Goal: Information Seeking & Learning: Learn about a topic

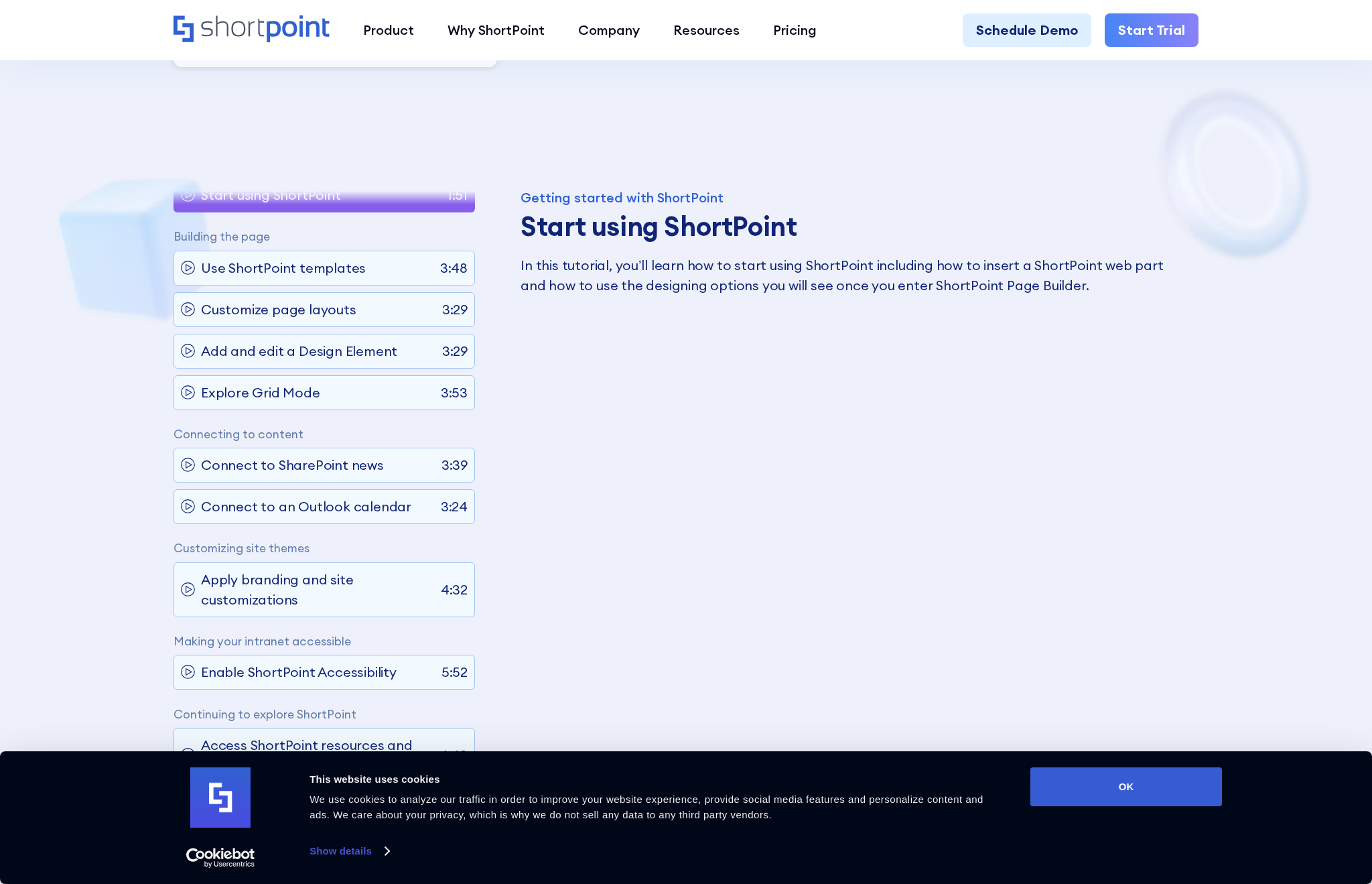
scroll to position [737, 0]
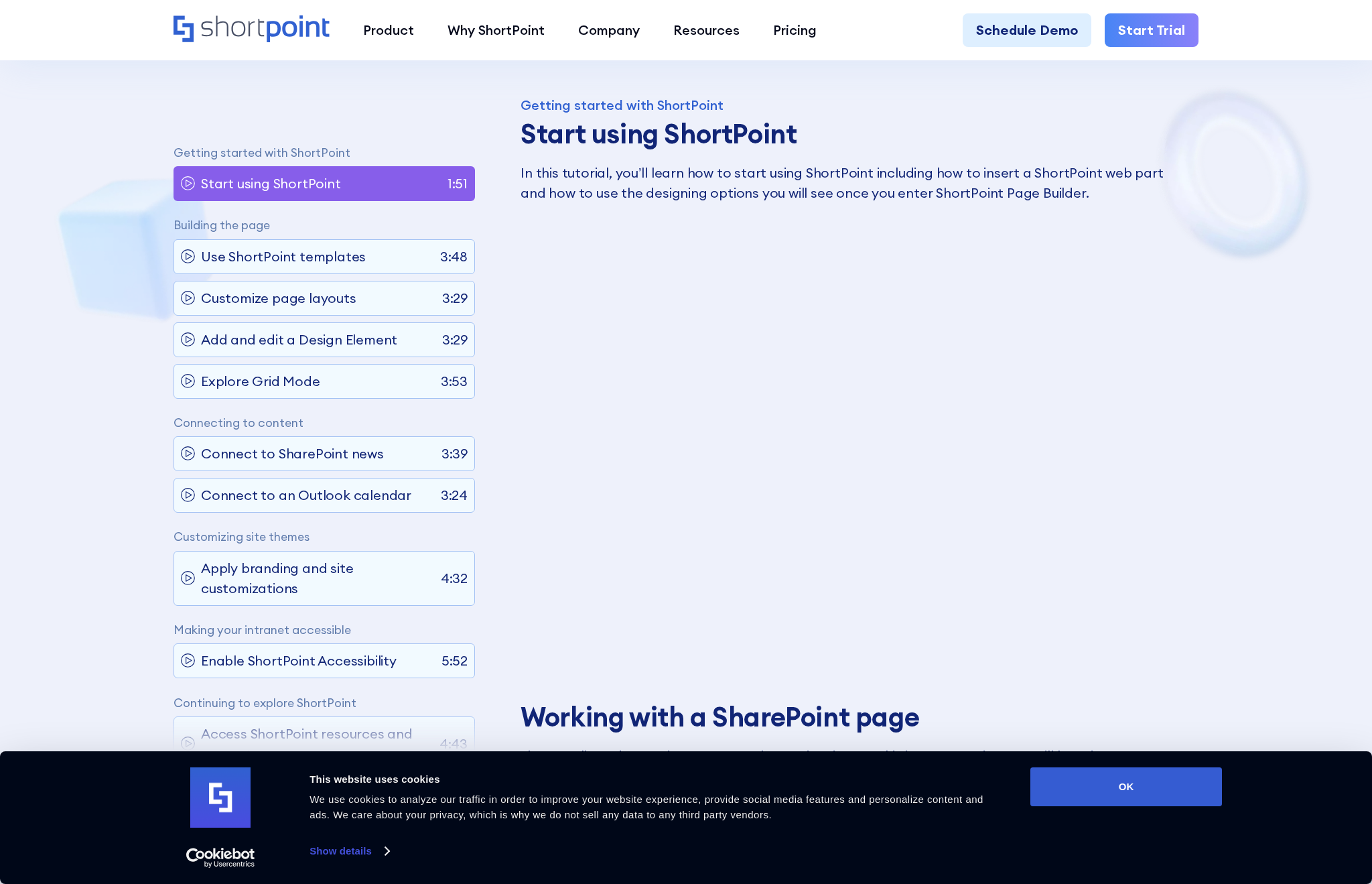
scroll to position [804, 0]
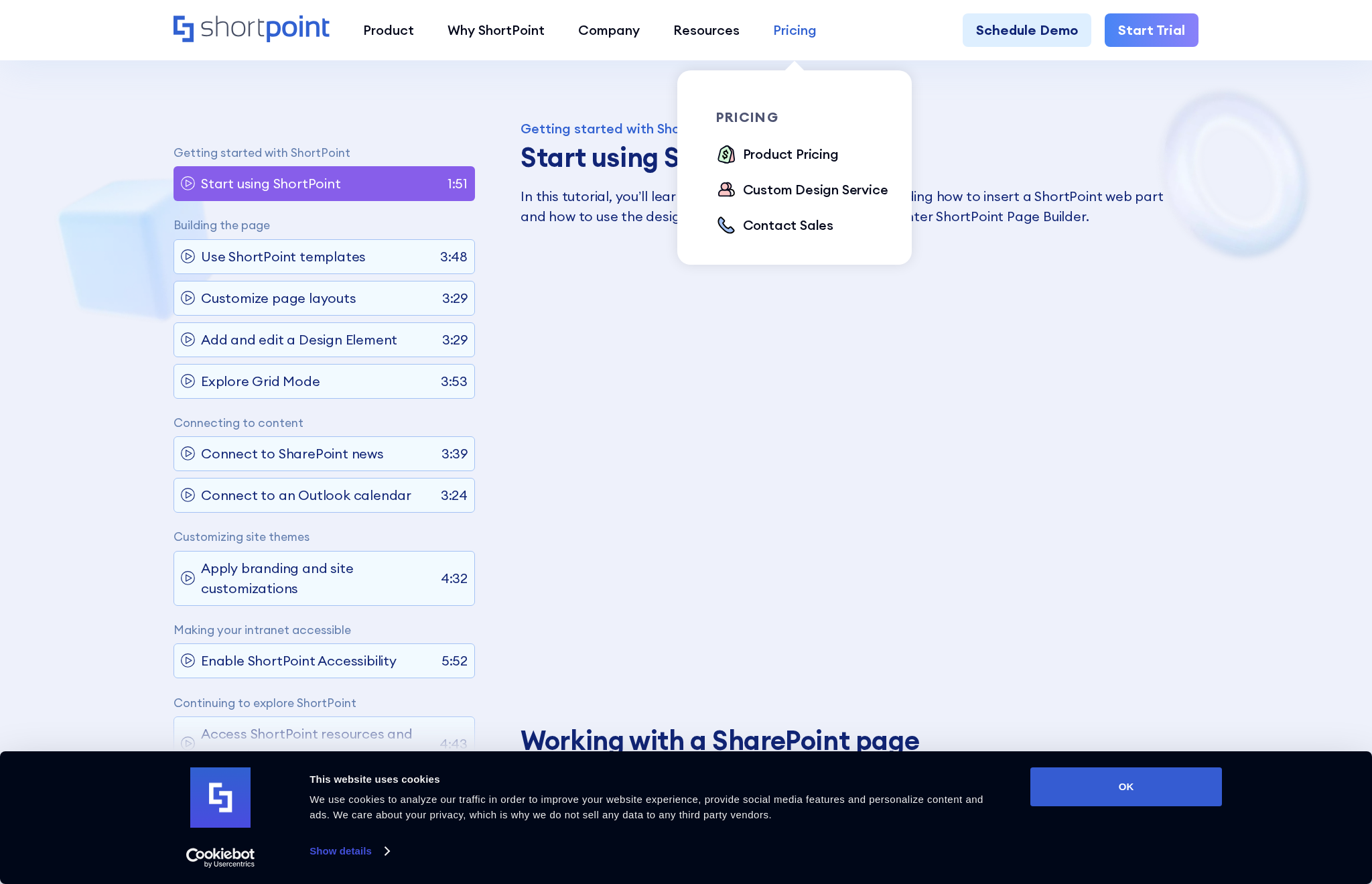
click at [797, 34] on div "Pricing" at bounding box center [795, 30] width 43 height 20
click at [779, 158] on div "Product Pricing" at bounding box center [790, 154] width 96 height 20
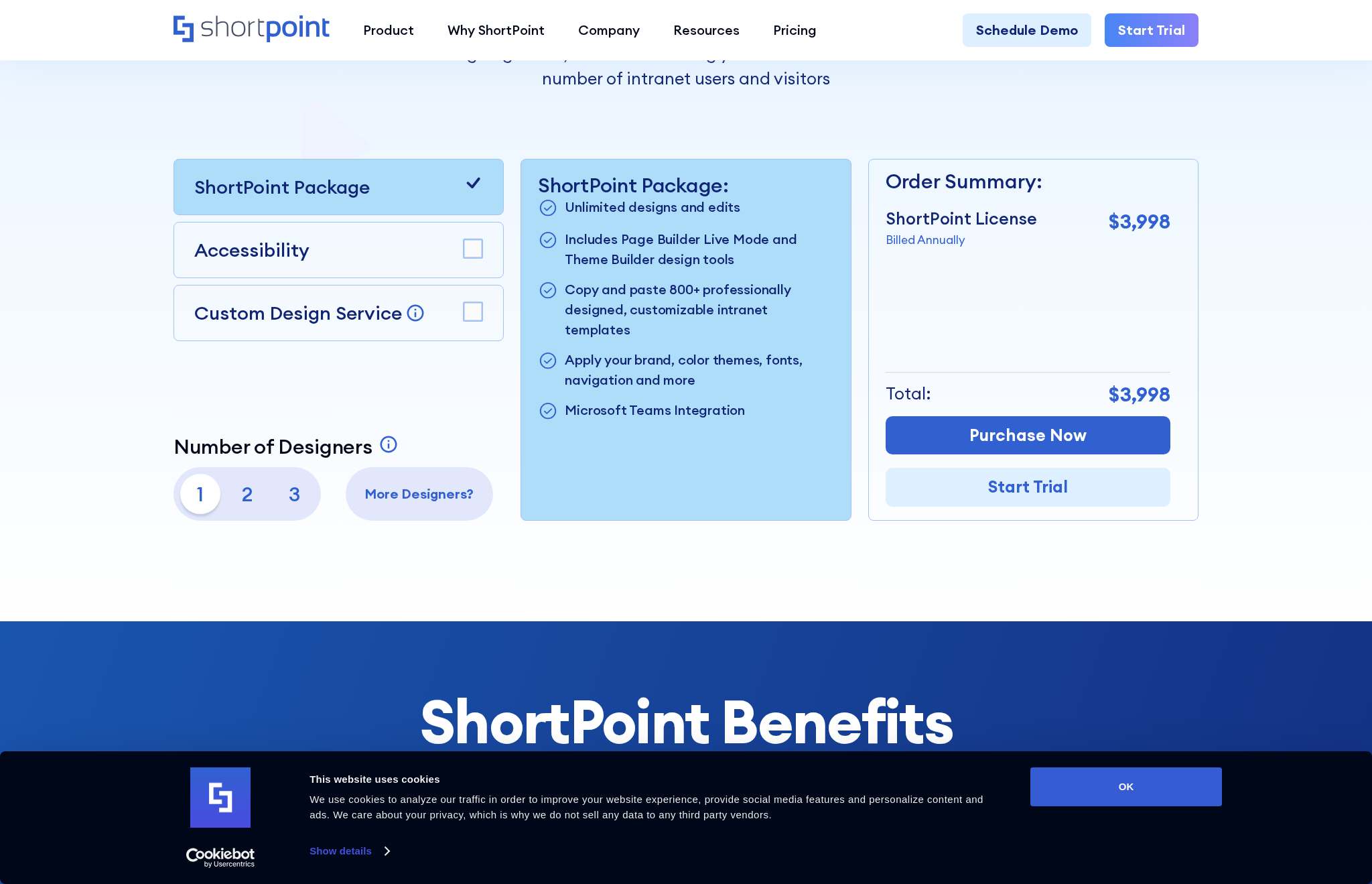
scroll to position [402, 0]
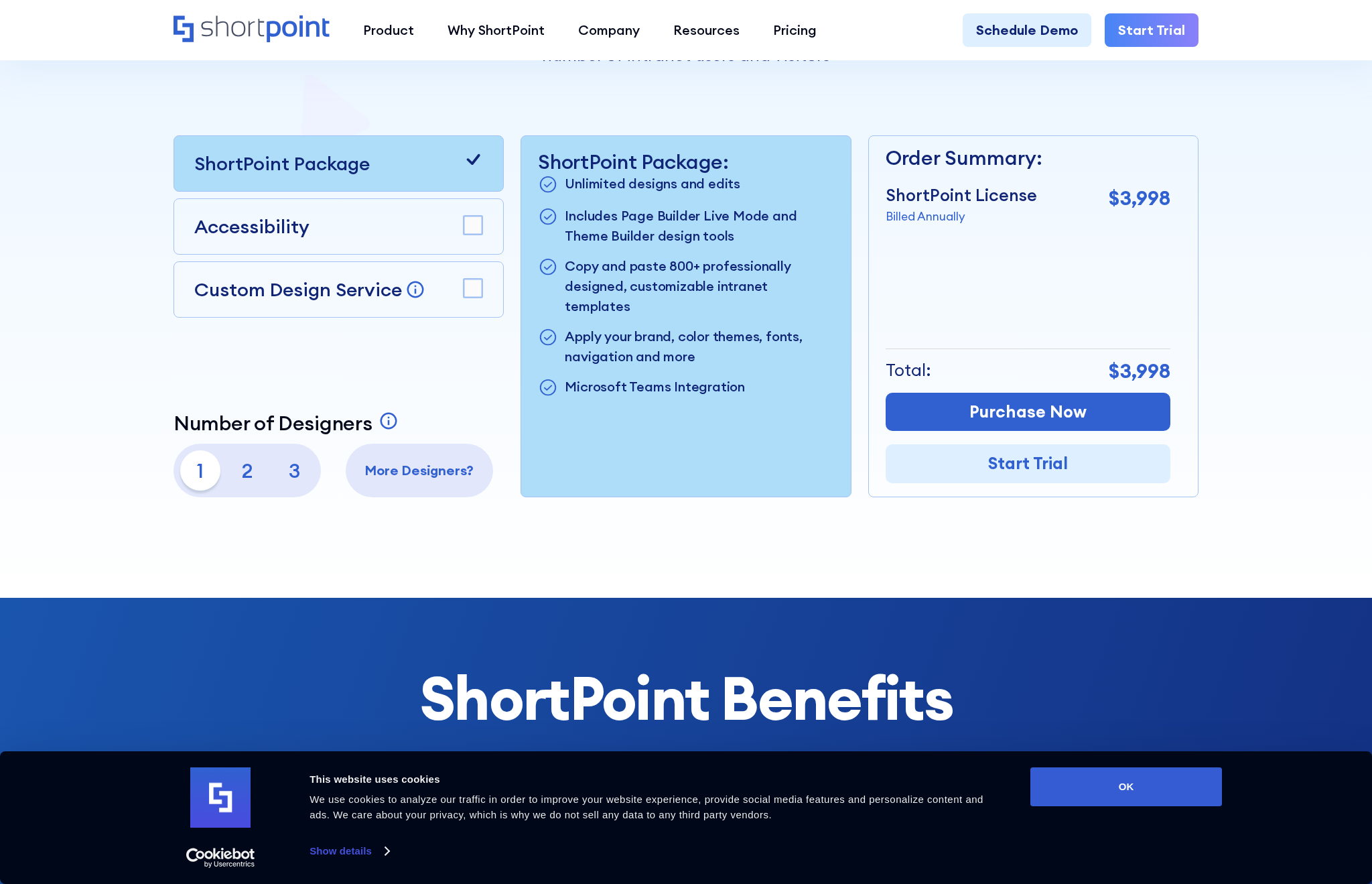
click at [415, 457] on div "More Designers?" at bounding box center [419, 470] width 147 height 54
click at [296, 474] on p "3" at bounding box center [294, 470] width 40 height 40
click at [416, 472] on p "More Designers?" at bounding box center [419, 470] width 134 height 20
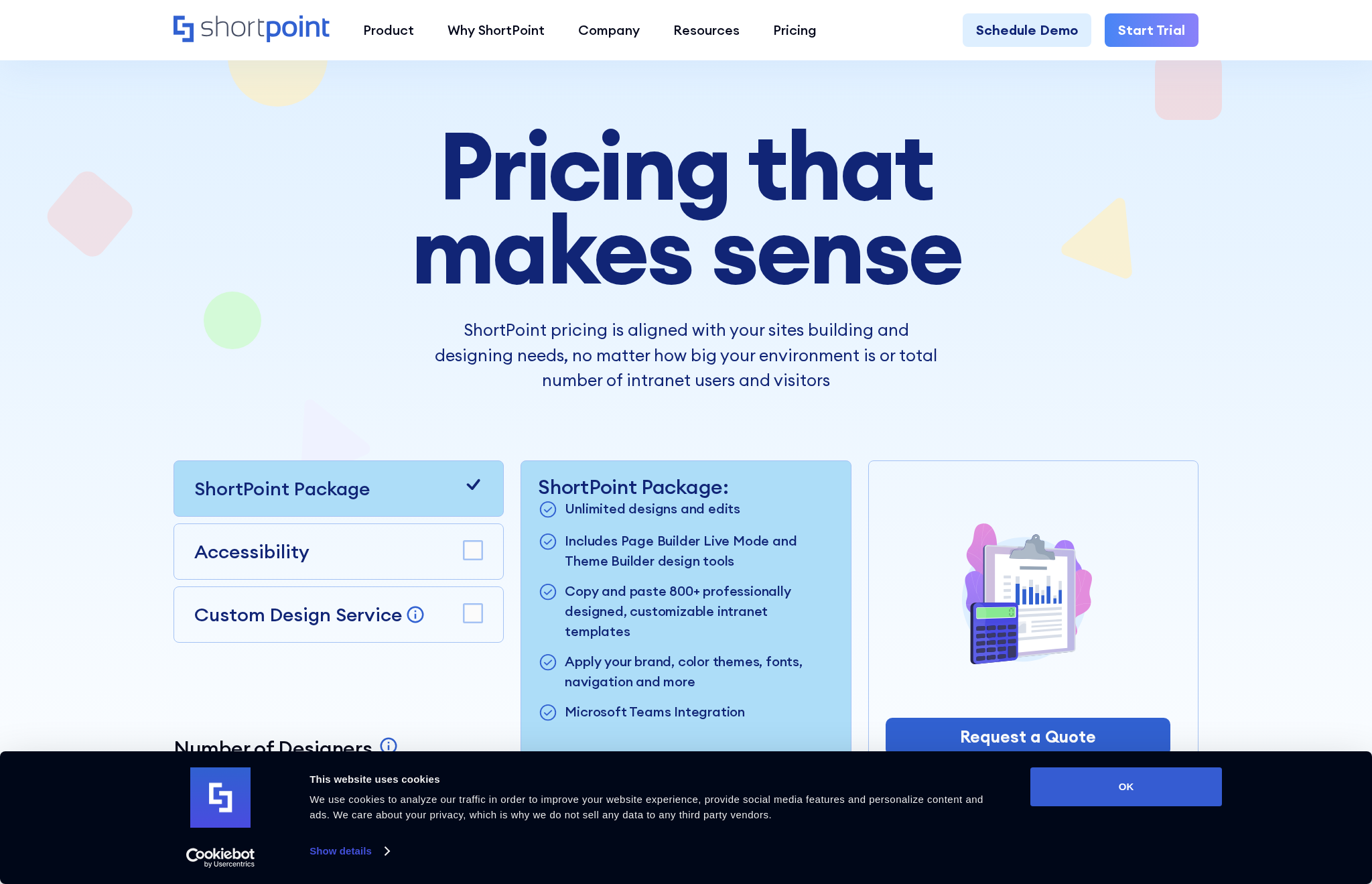
scroll to position [0, 0]
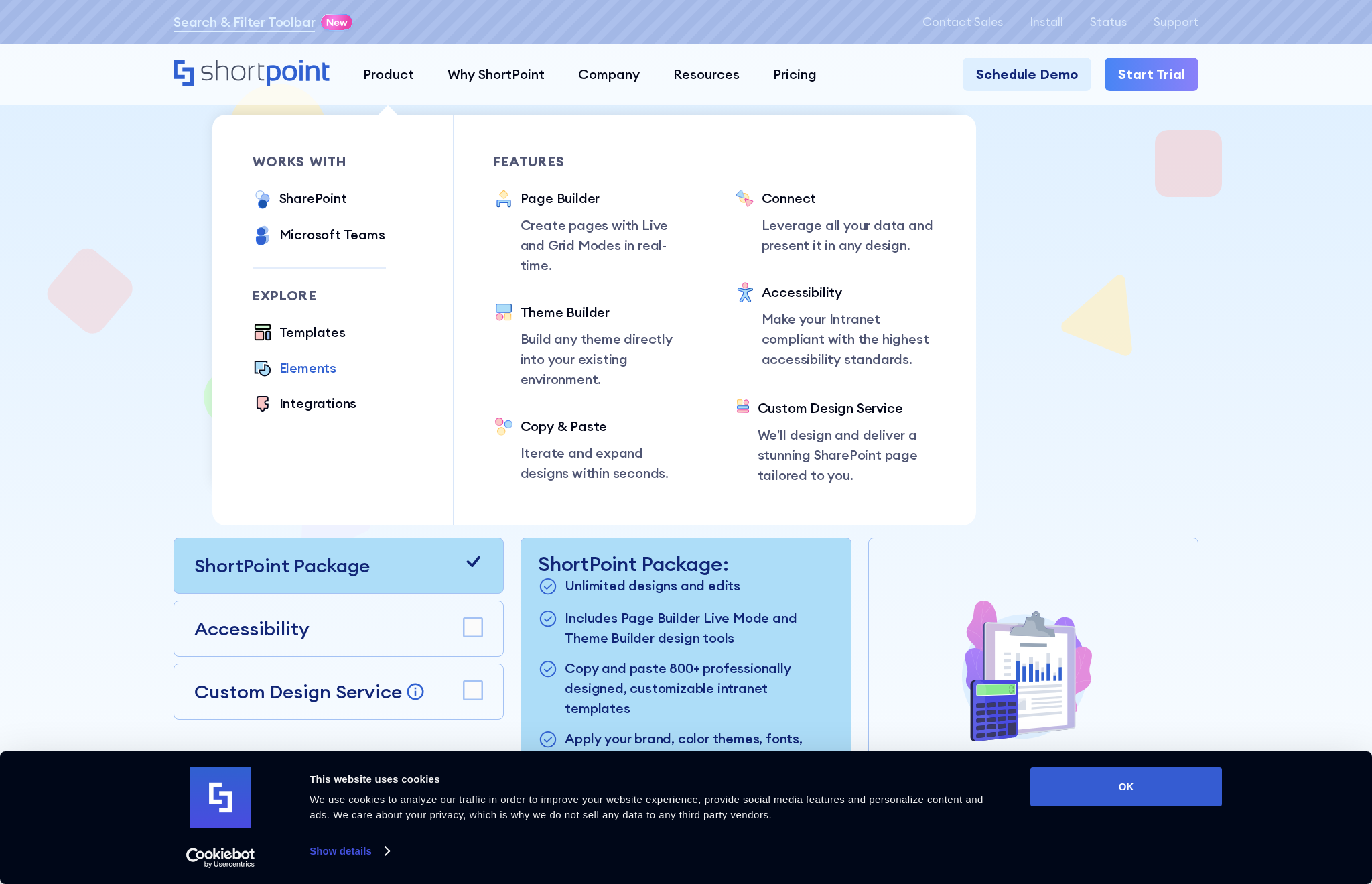
click at [310, 368] on div "Elements" at bounding box center [307, 368] width 57 height 20
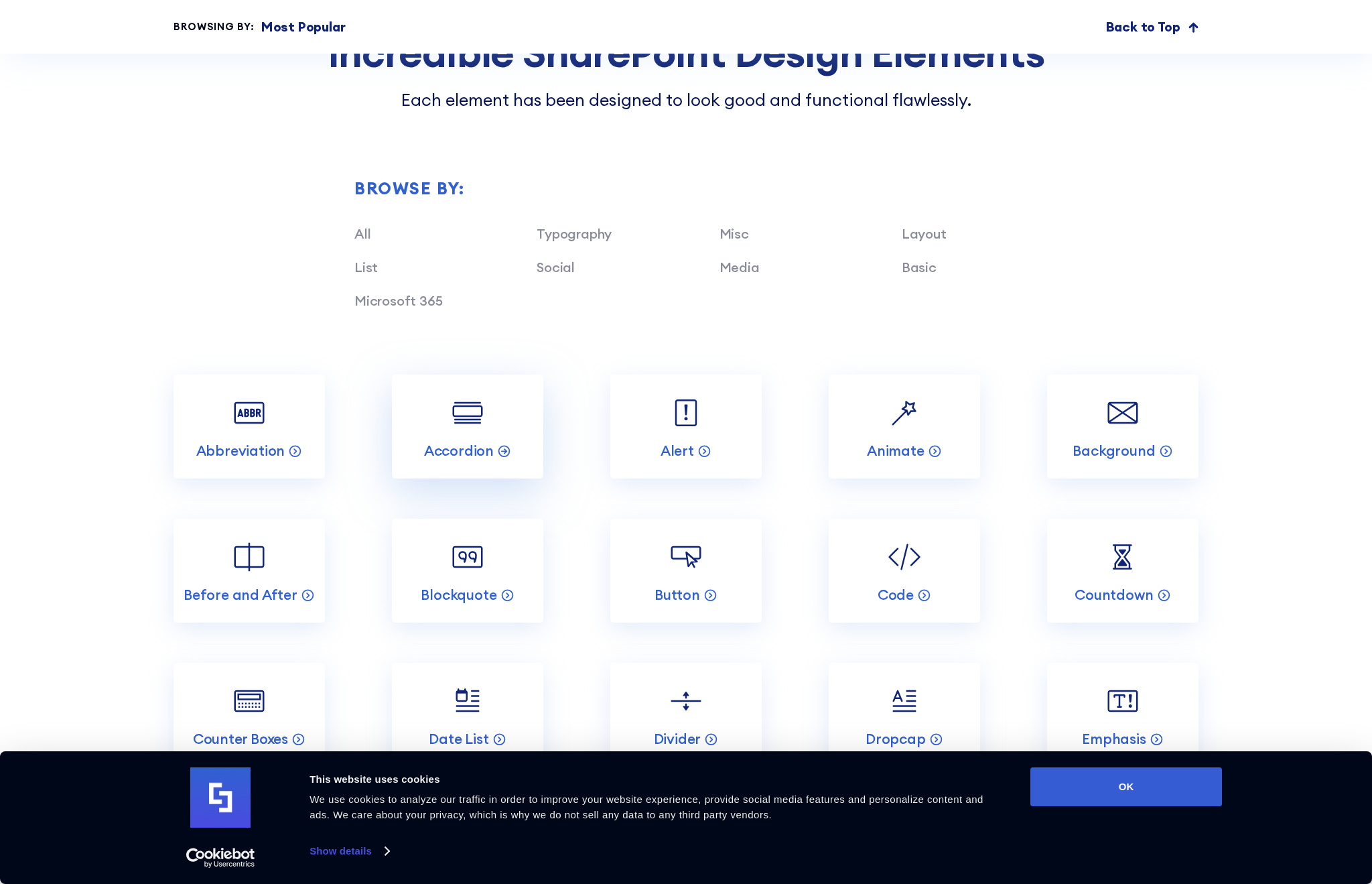
scroll to position [1474, 0]
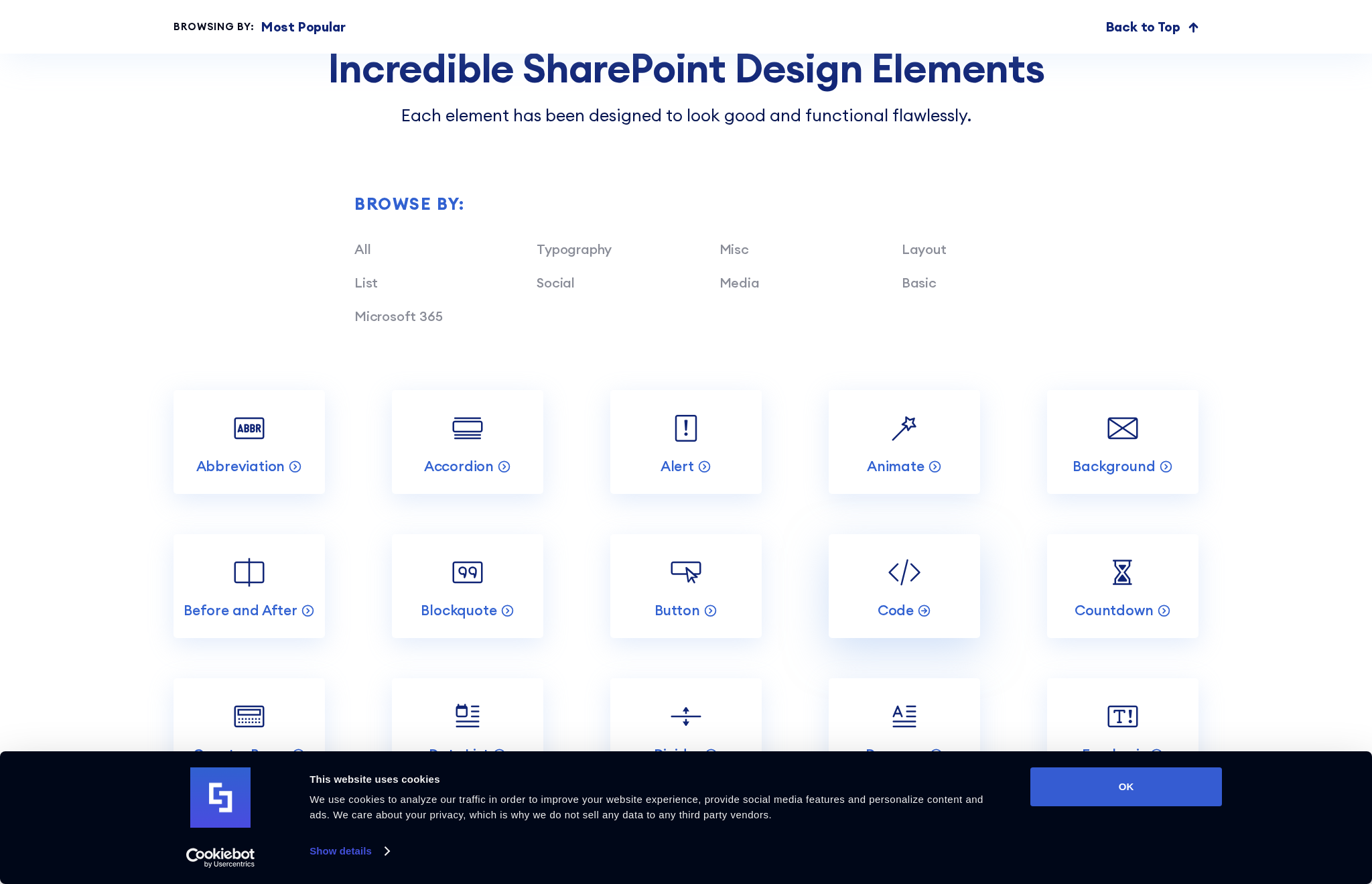
click at [897, 576] on img at bounding box center [904, 572] width 40 height 40
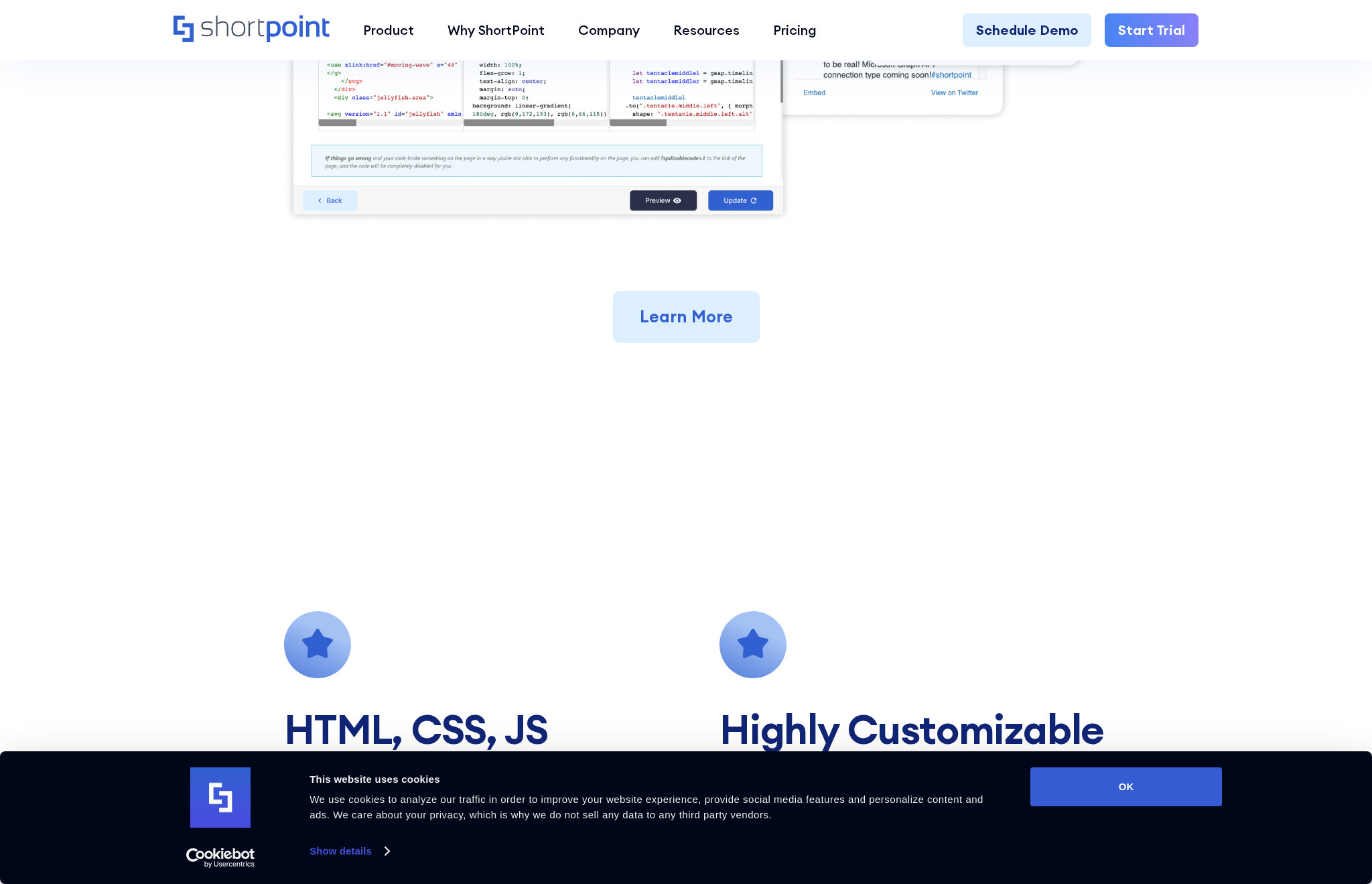
scroll to position [1072, 0]
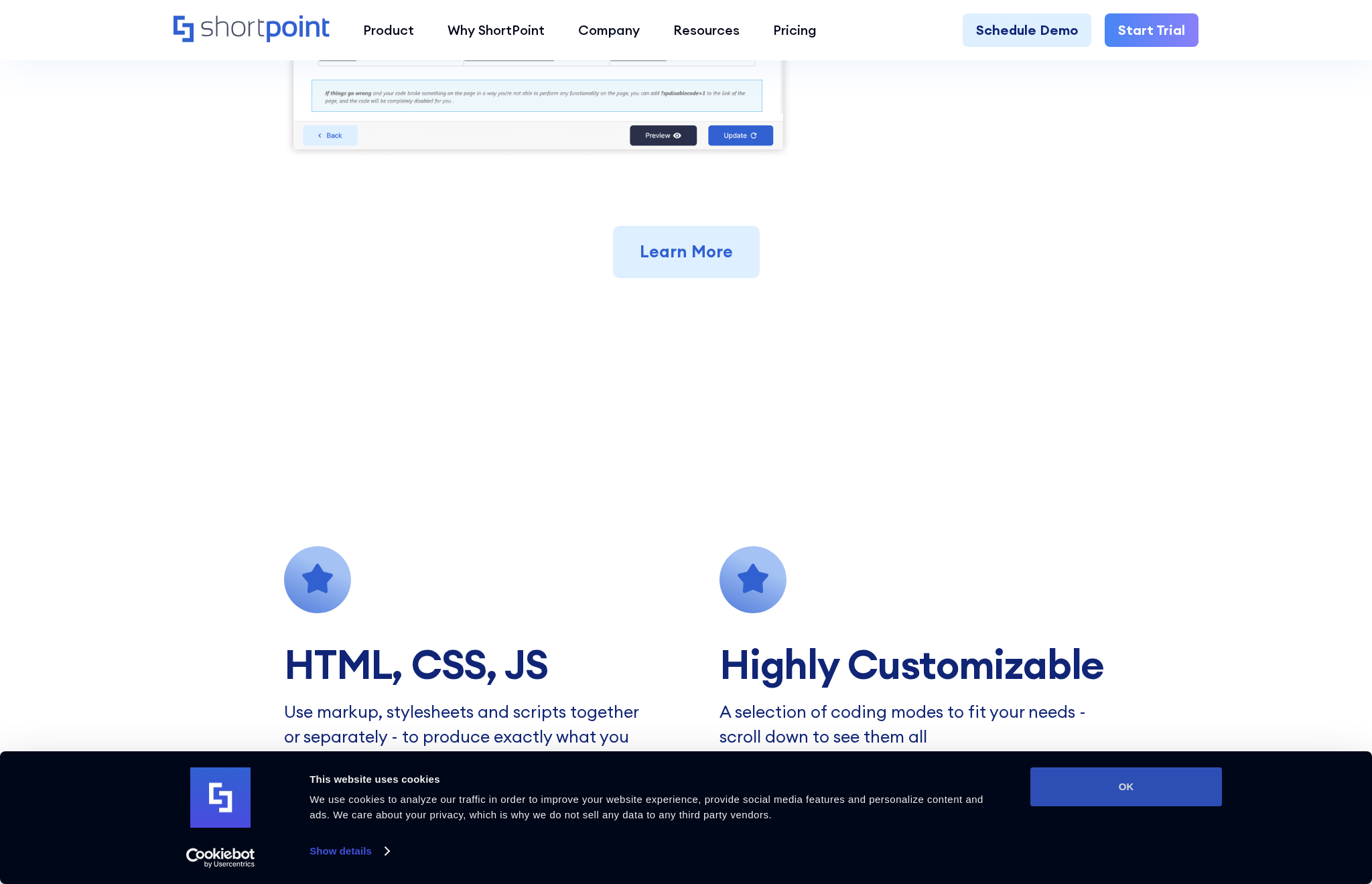
click at [1121, 797] on button "OK" at bounding box center [1126, 786] width 192 height 39
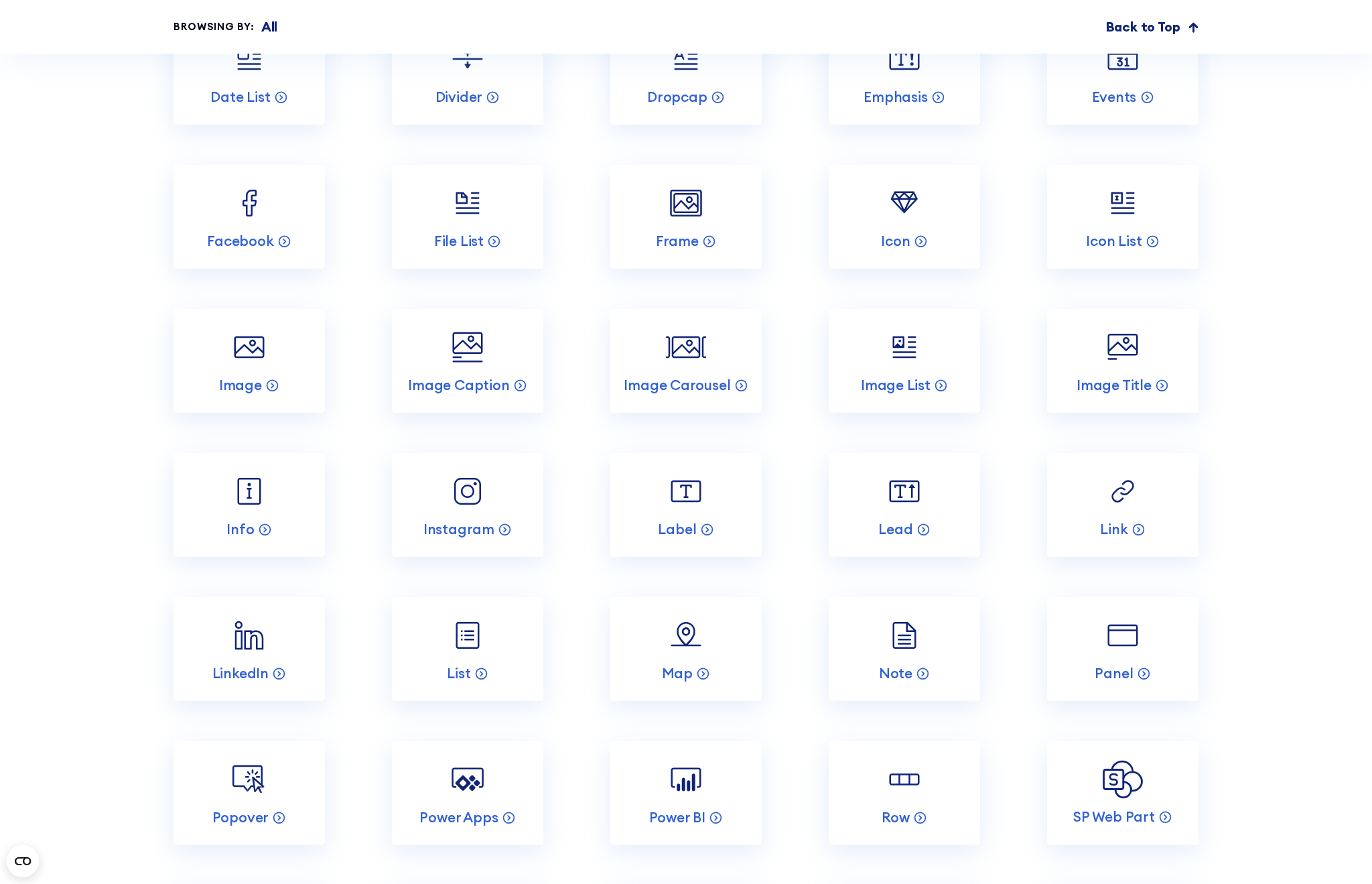
scroll to position [7906, 0]
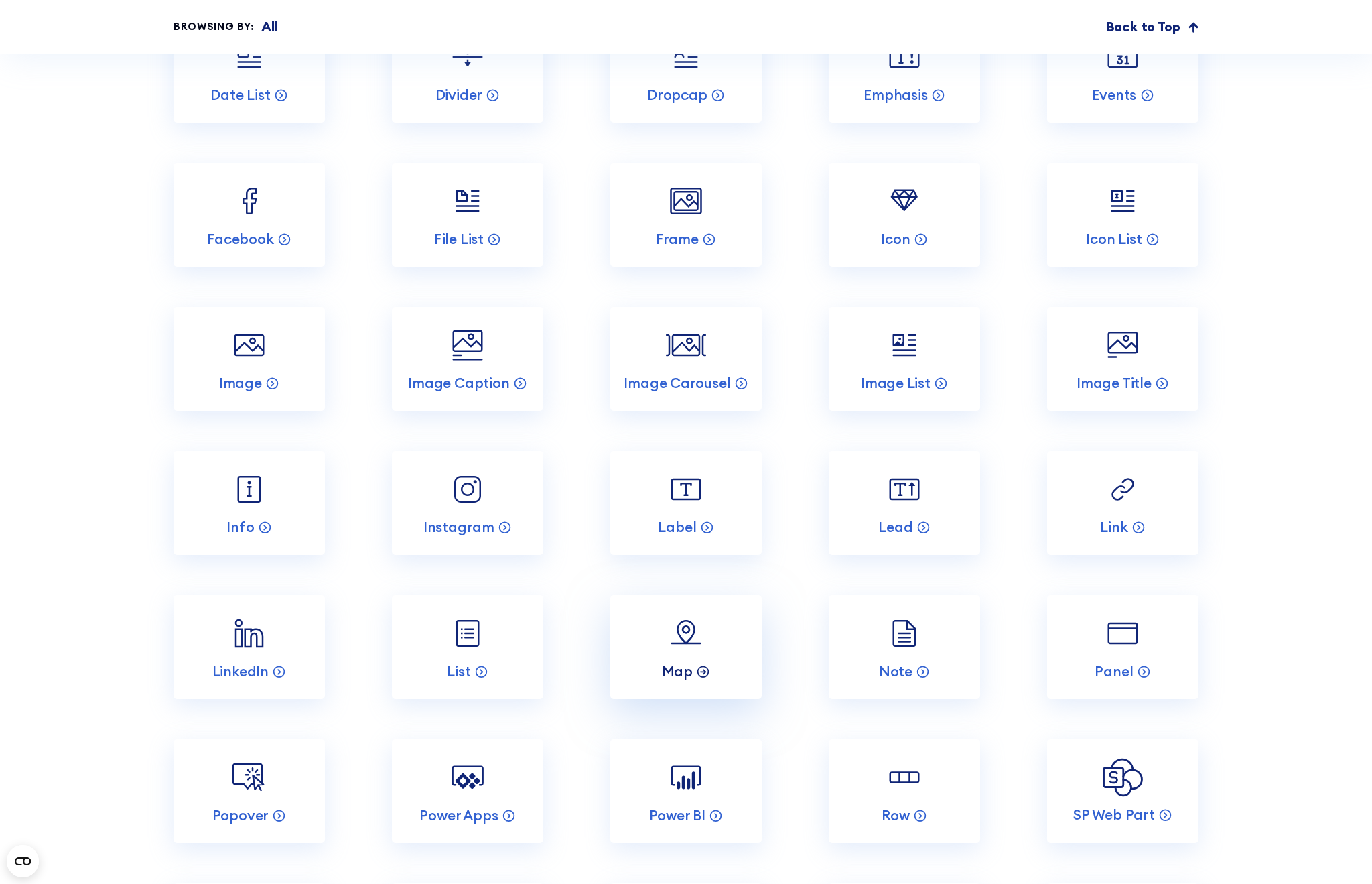
click at [690, 662] on p "Map" at bounding box center [677, 671] width 31 height 18
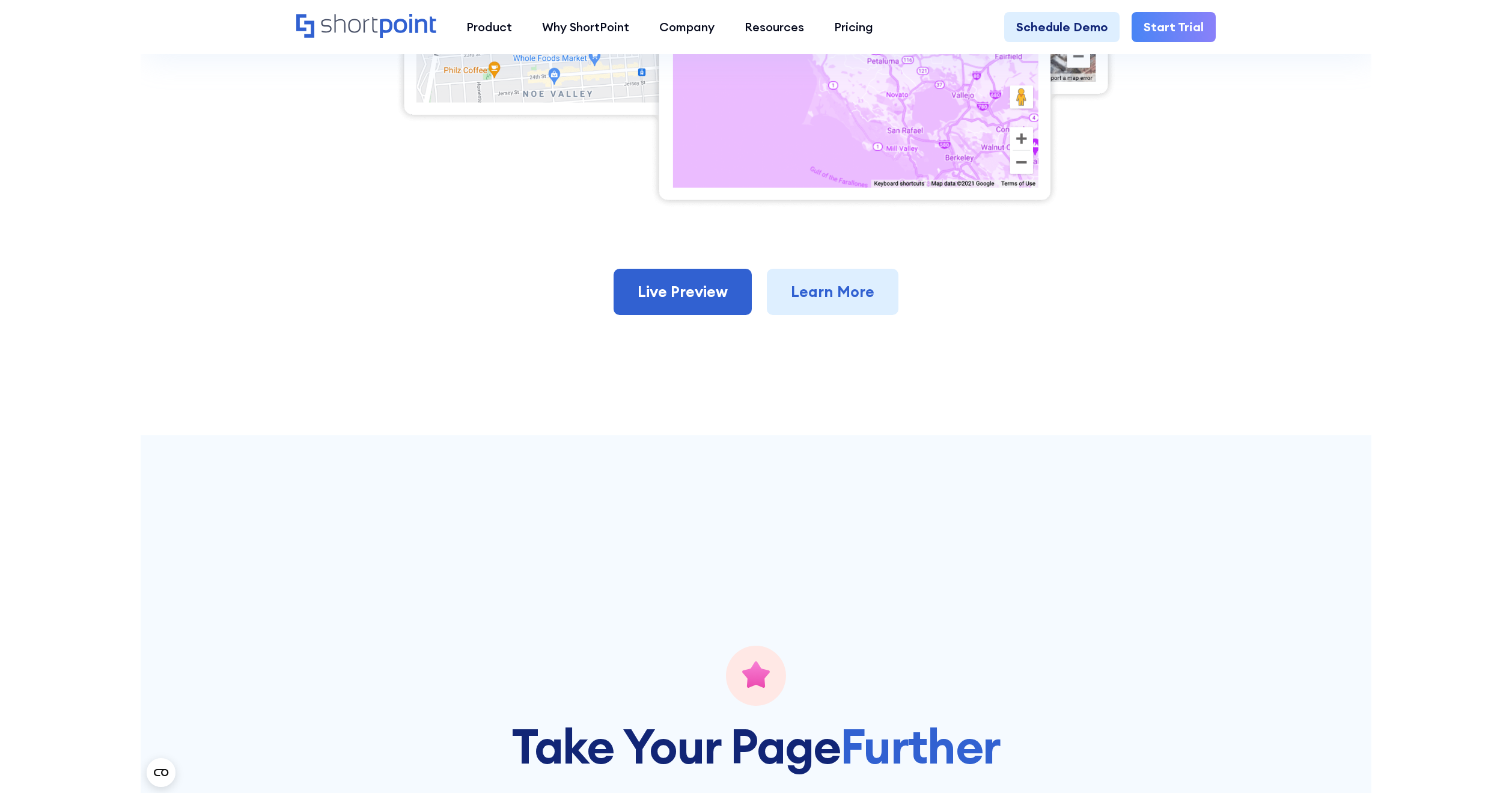
scroll to position [841, 0]
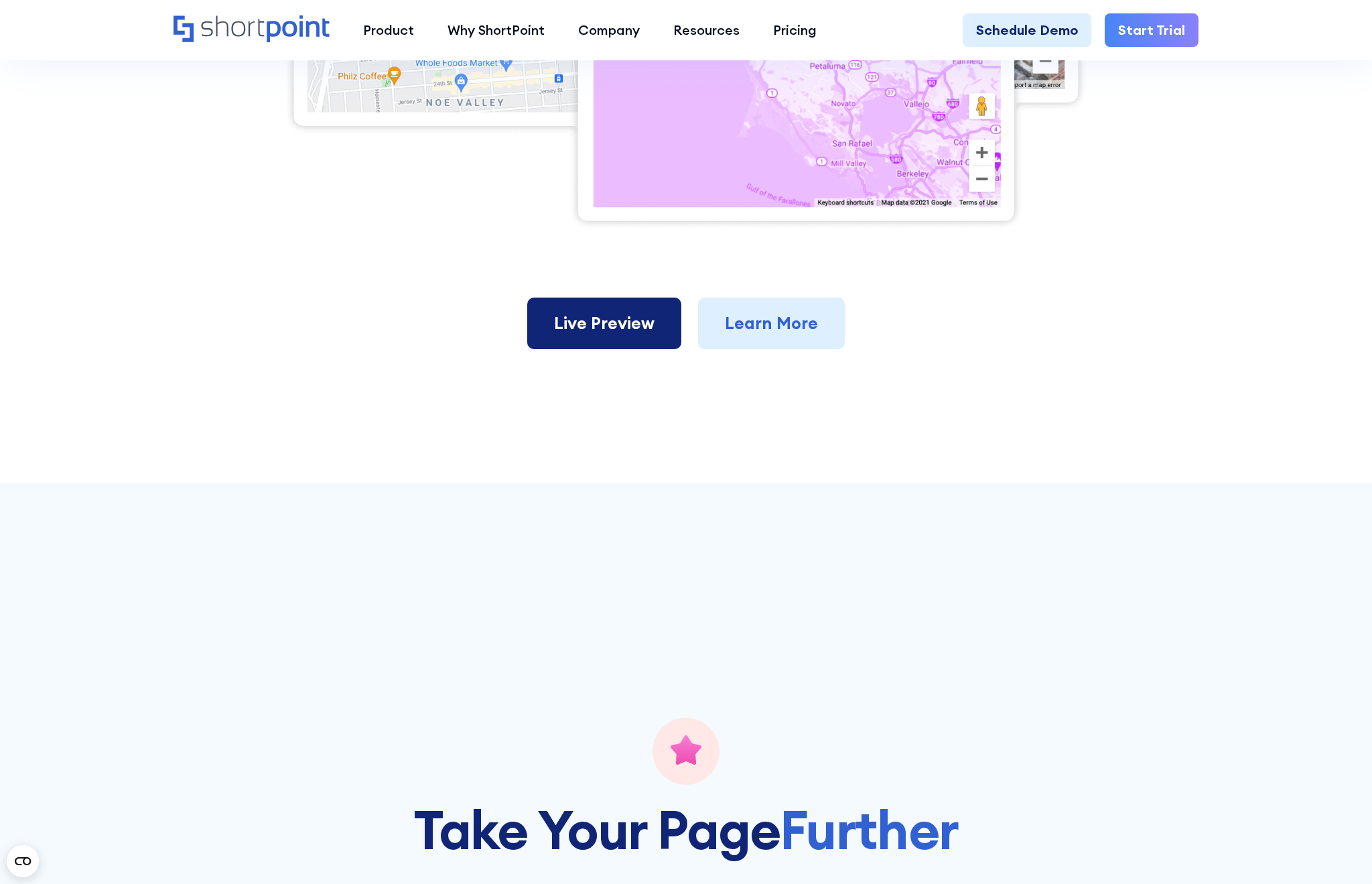
click at [638, 348] on link "Live Preview" at bounding box center [603, 324] width 154 height 52
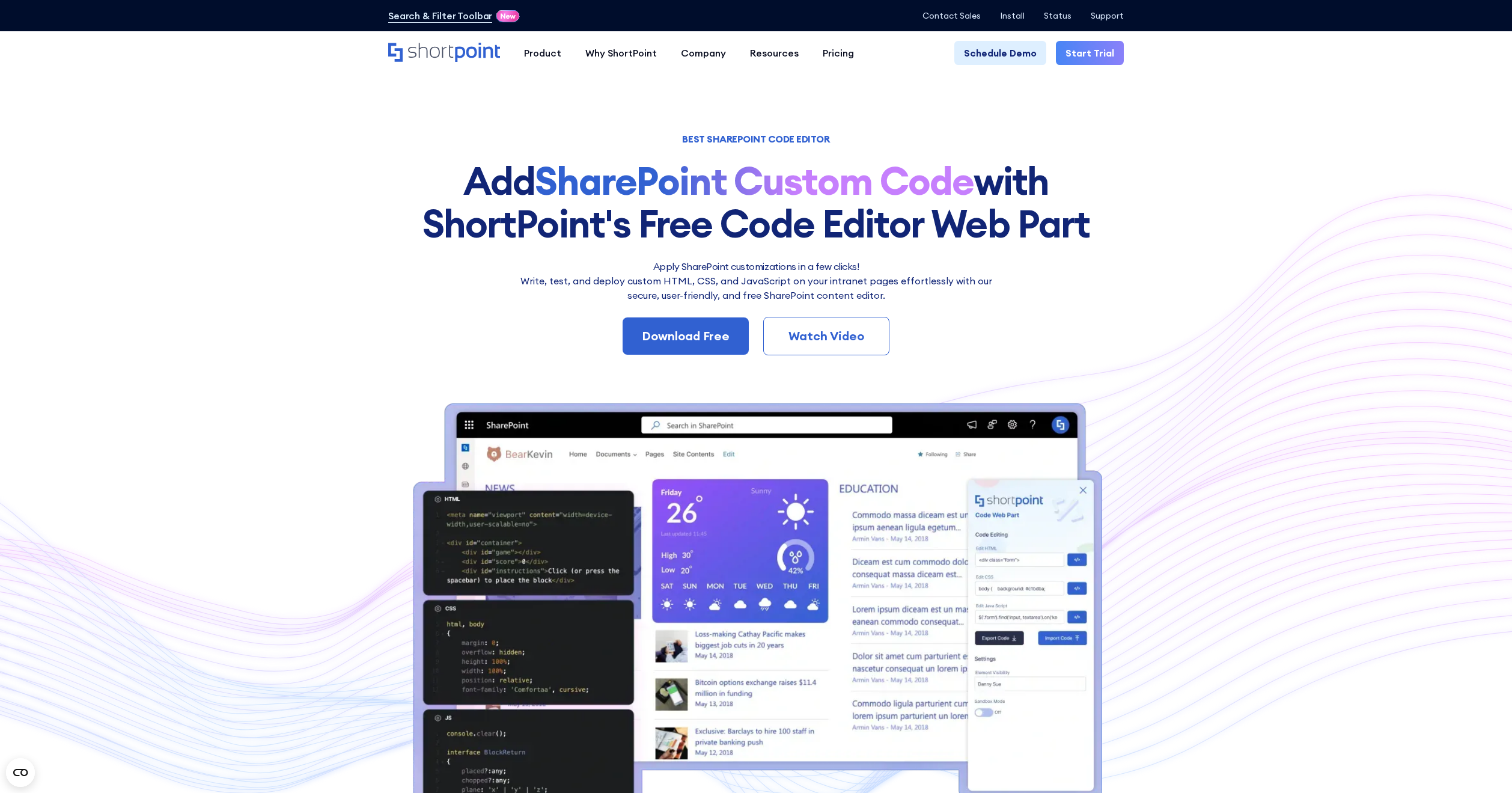
drag, startPoint x: 466, startPoint y: 182, endPoint x: 1097, endPoint y: 219, distance: 632.1
click at [1097, 219] on h1 "Add SharePoint Custom Code with ShortPoint's Free Code Editor Web Part" at bounding box center [756, 202] width 736 height 85
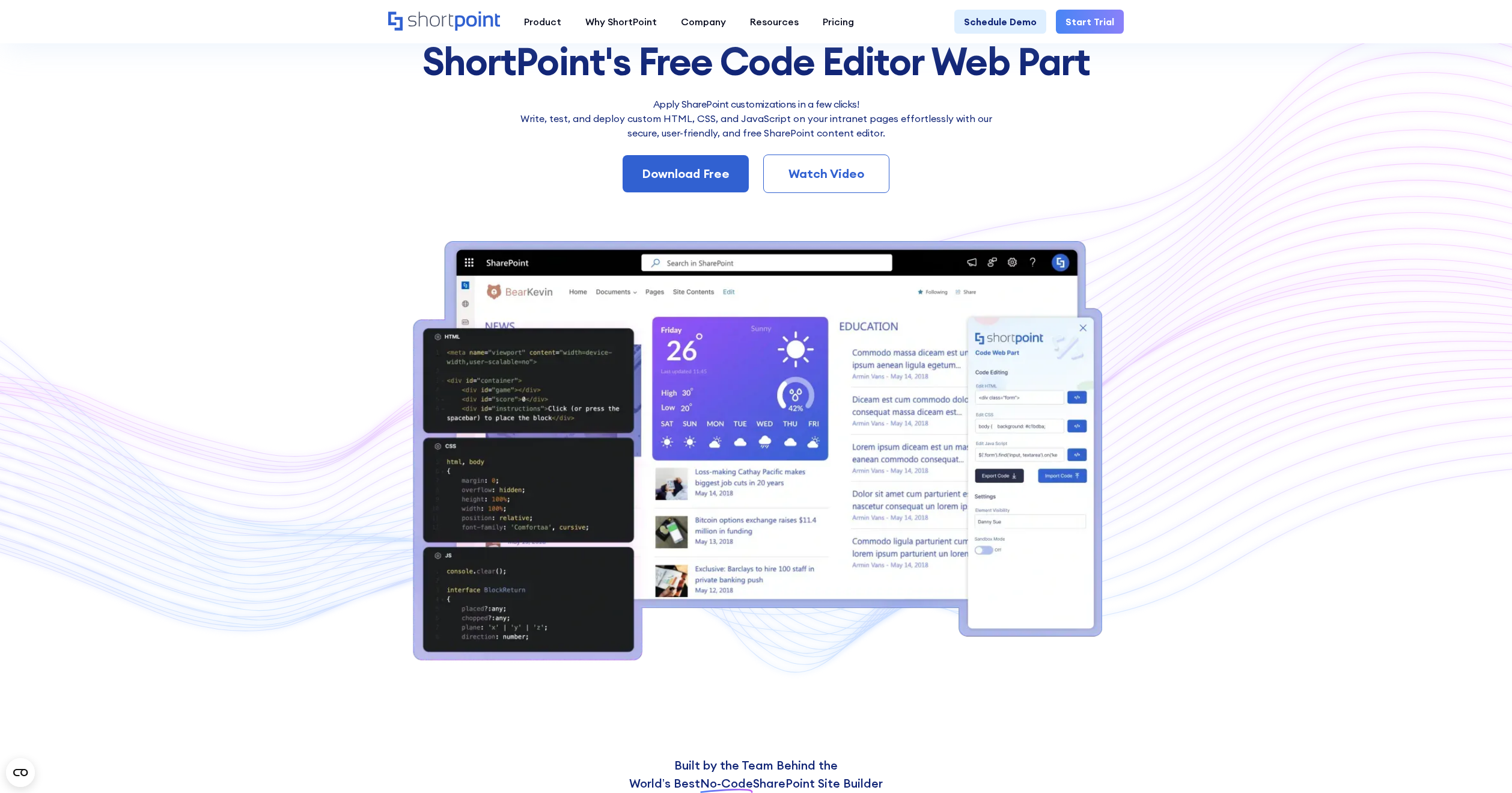
scroll to position [61, 0]
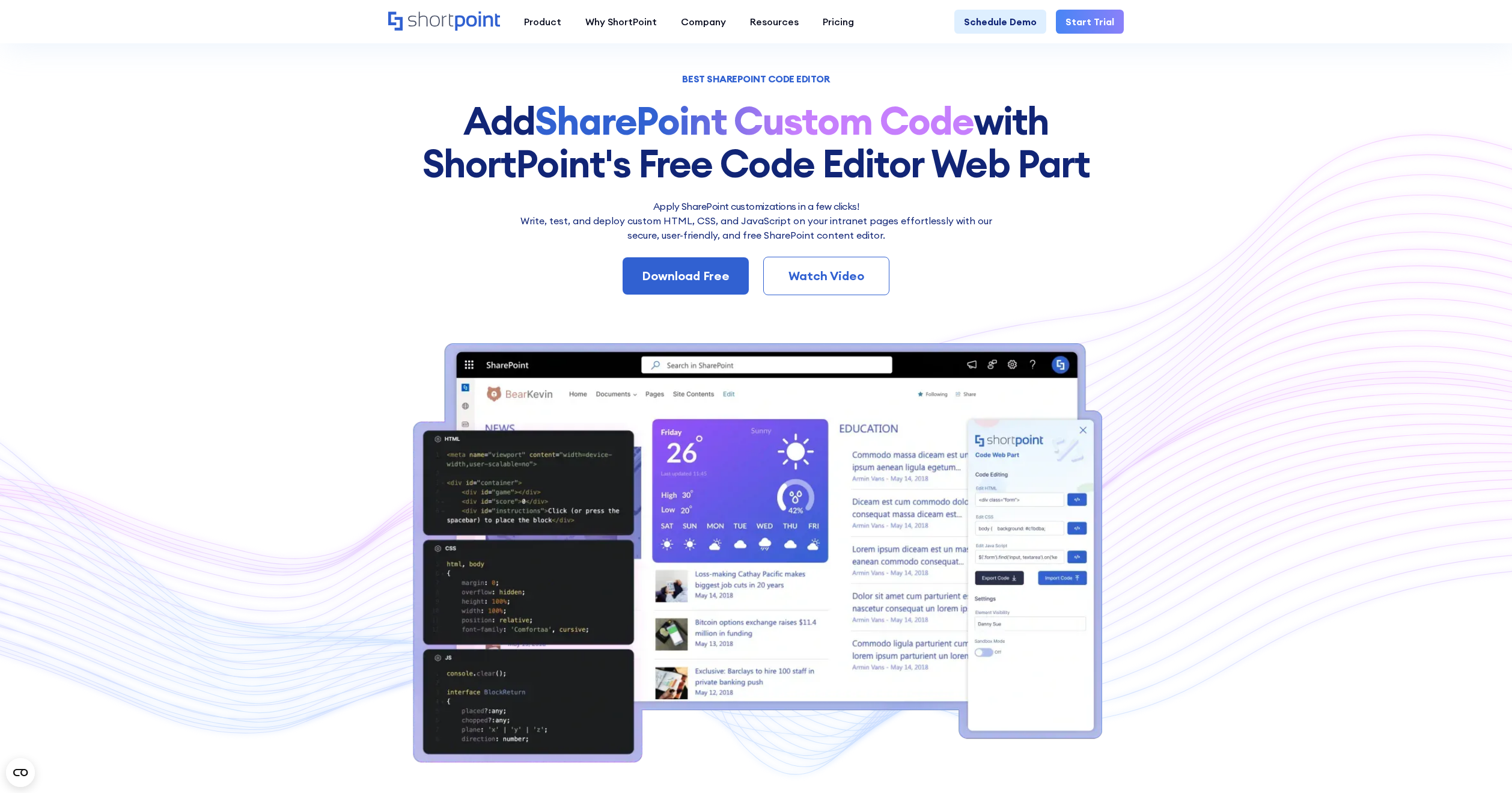
click at [917, 237] on p "Write, test, and deploy custom HTML, CSS, and JavaScript on your intranet pages…" at bounding box center [755, 227] width 487 height 29
click at [843, 285] on div "Watch Video" at bounding box center [826, 276] width 86 height 18
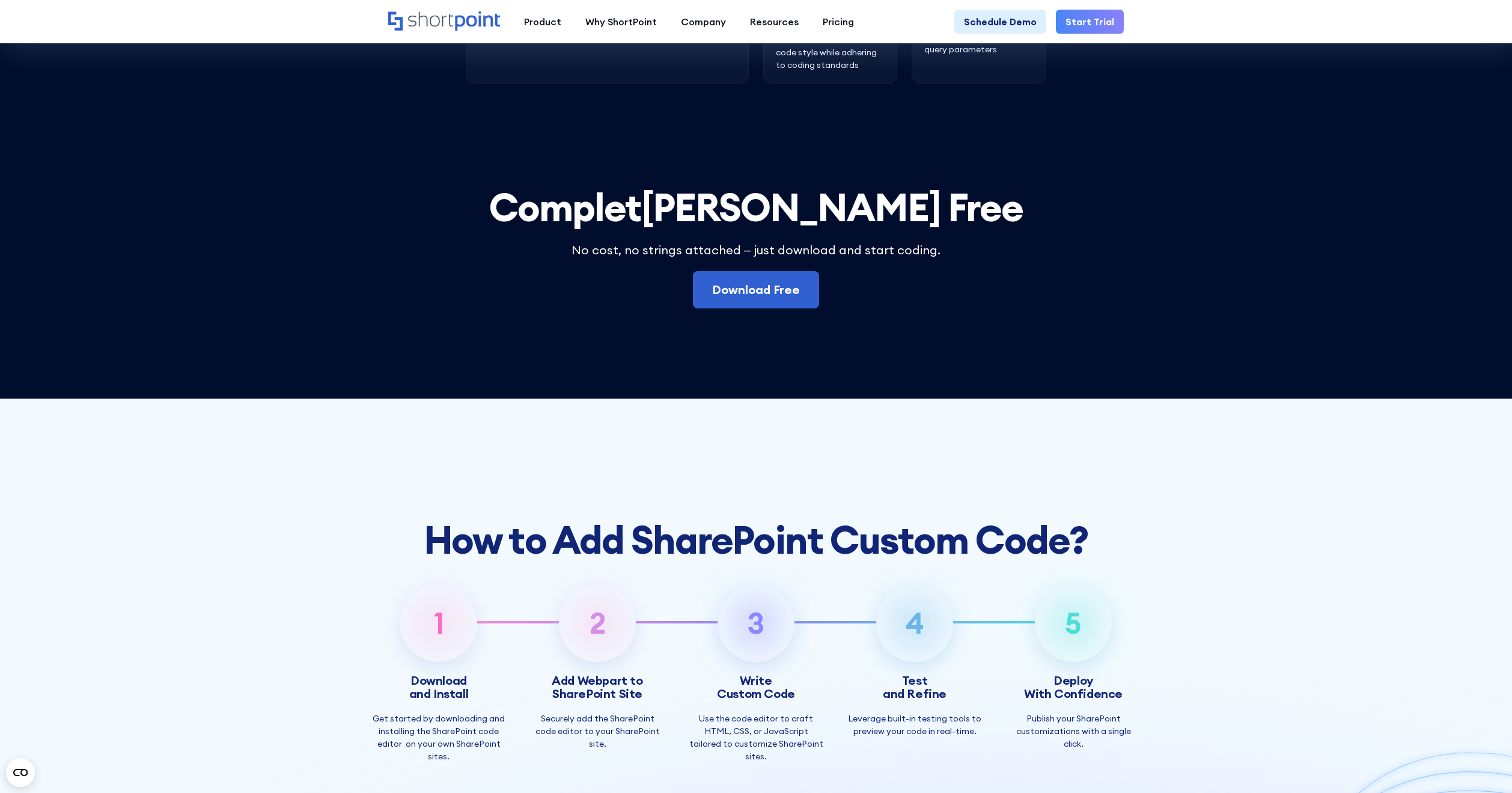
scroll to position [3425, 0]
